Goal: Navigation & Orientation: Find specific page/section

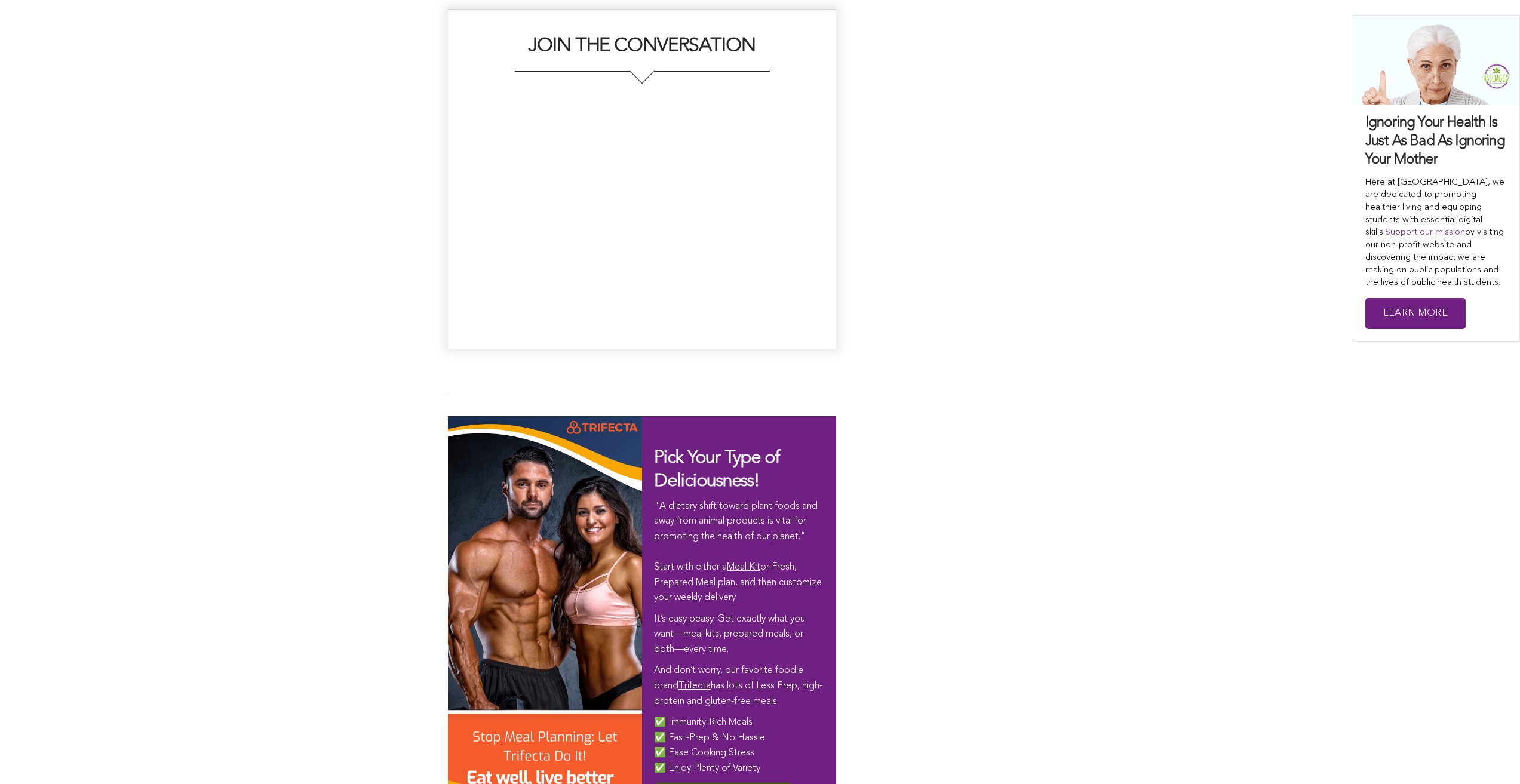
scroll to position [6751, 0]
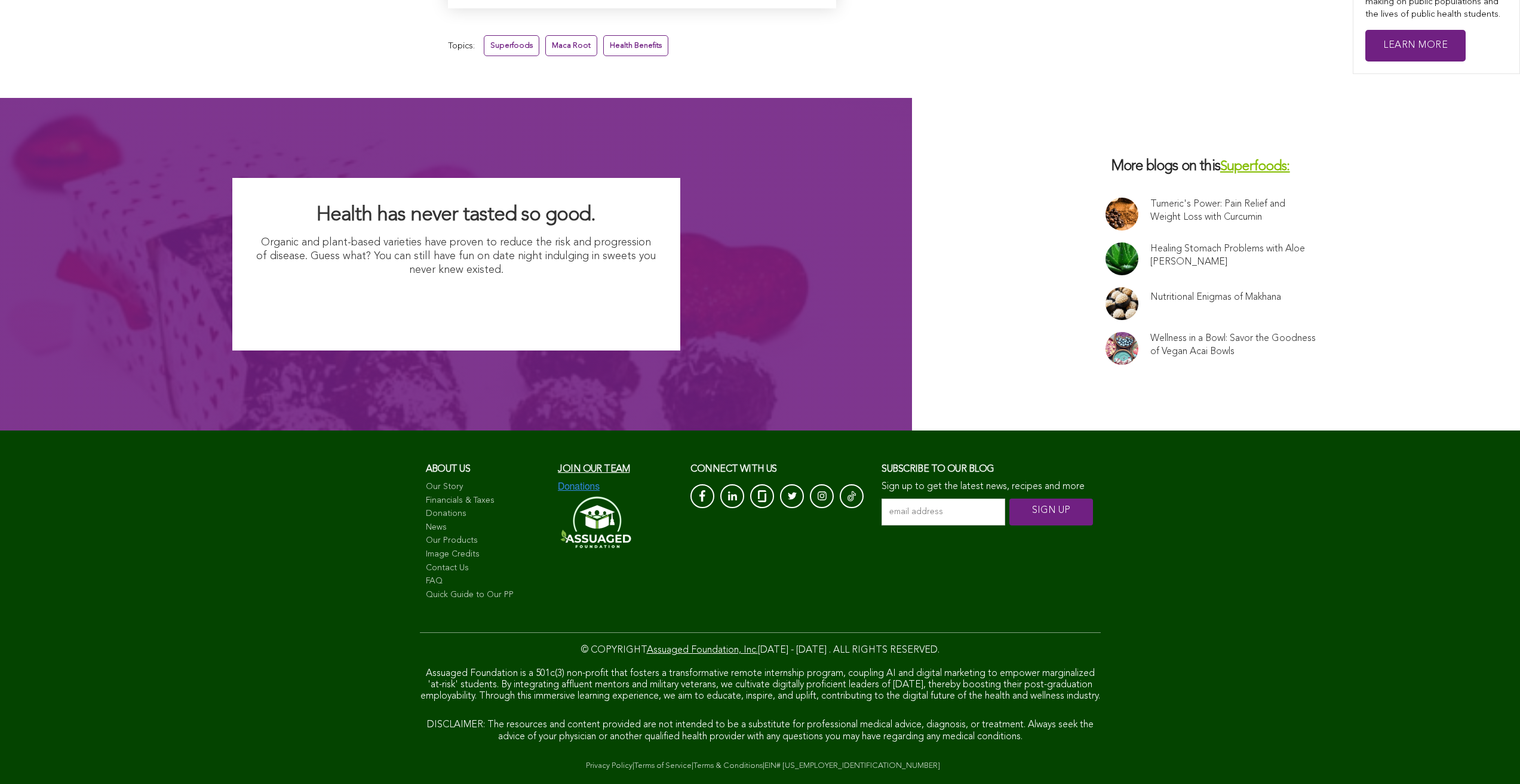
scroll to position [7876, 0]
click at [426, 481] on link "Our Story" at bounding box center [486, 487] width 120 height 12
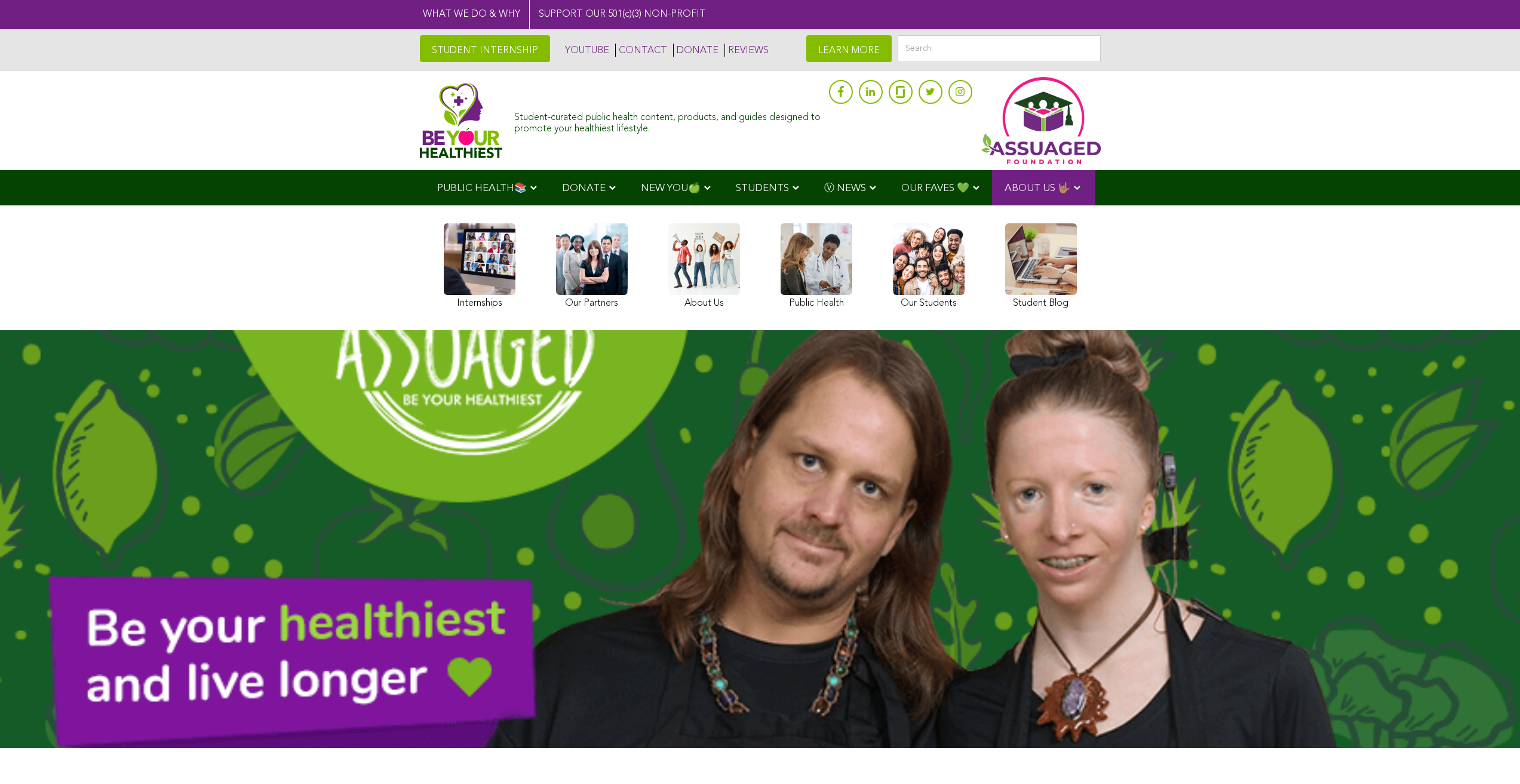
click at [641, 183] on span "NEW YOU🍏" at bounding box center [671, 188] width 60 height 10
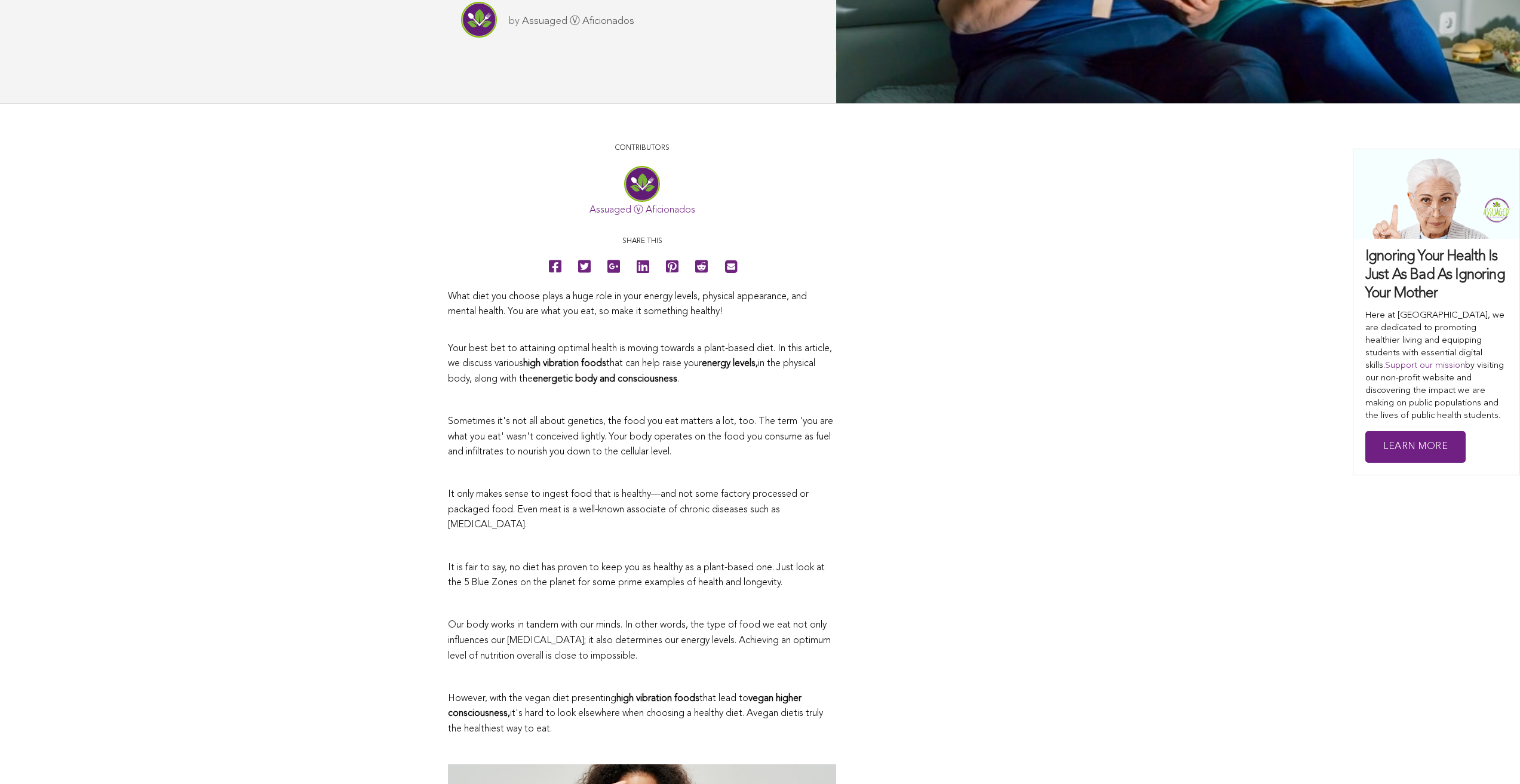
scroll to position [355, 0]
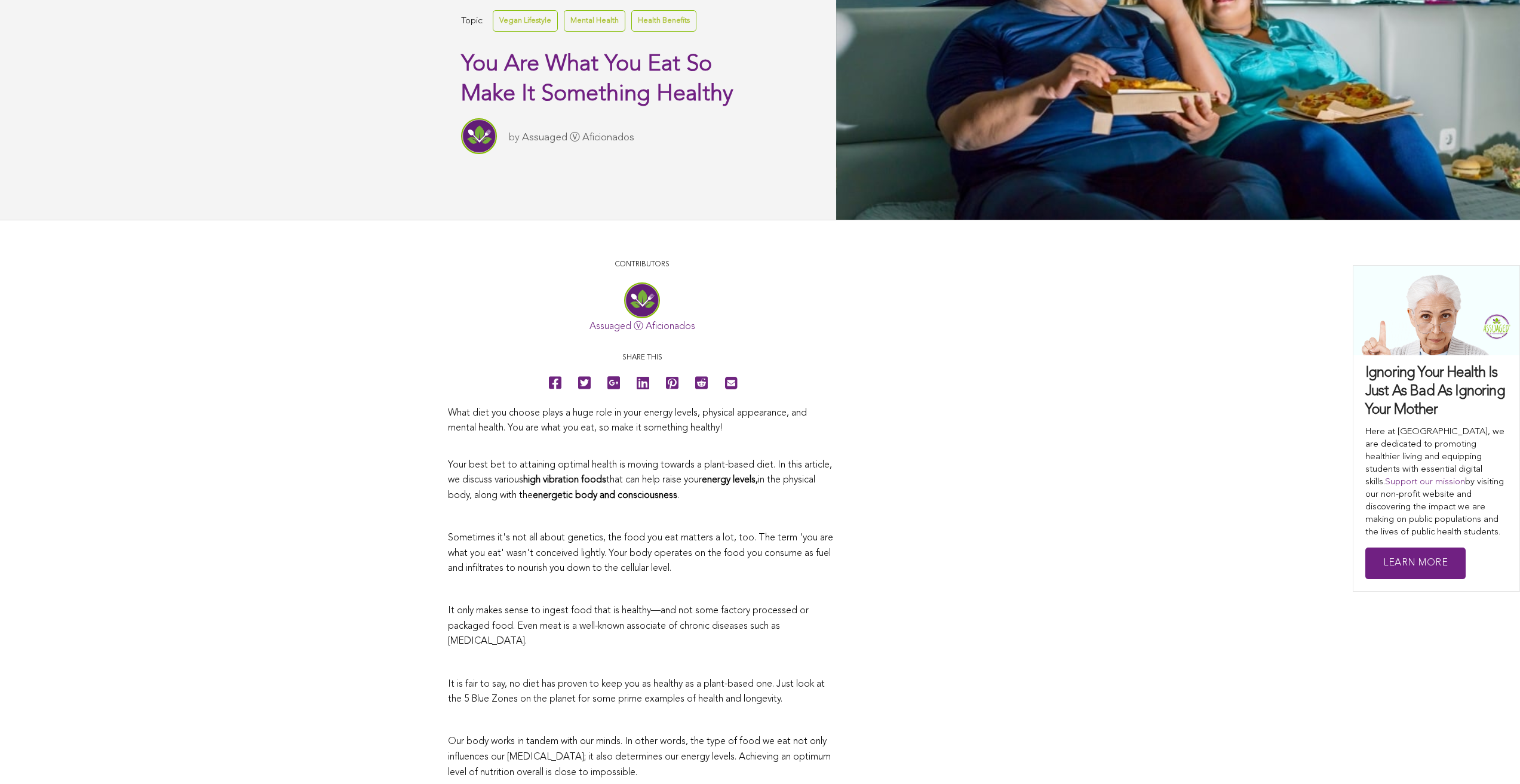
click at [522, 143] on link "Assuaged Ⓥ Aficionados" at bounding box center [579, 137] width 113 height 10
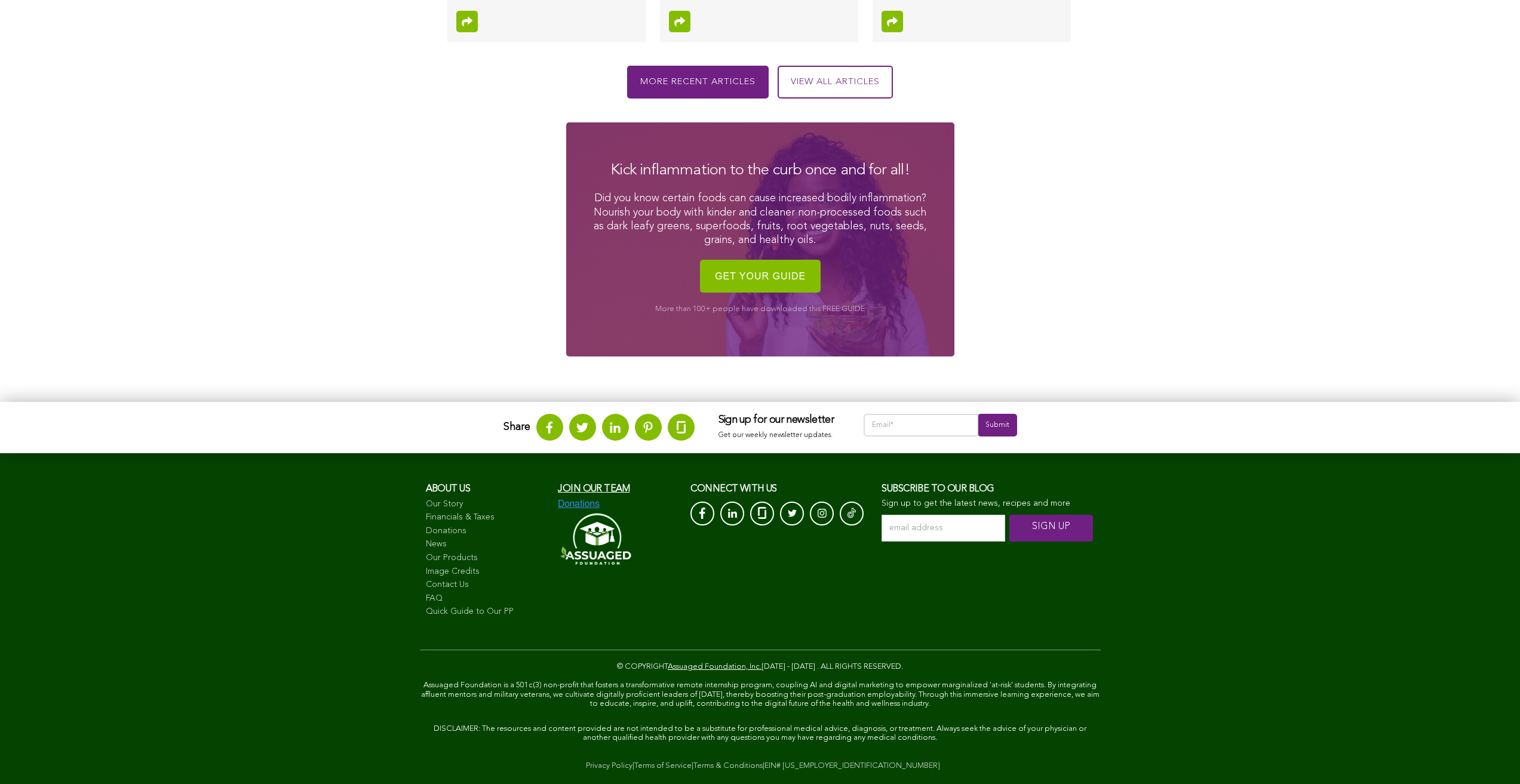
scroll to position [1609, 0]
